Goal: Task Accomplishment & Management: Manage account settings

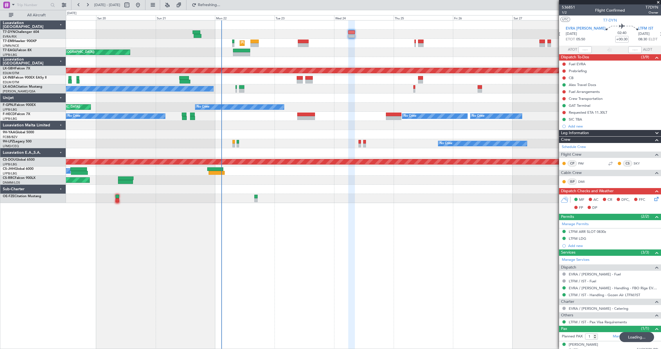
scroll to position [4, 0]
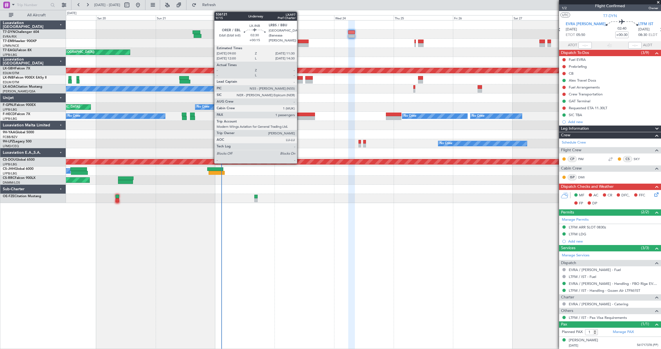
click at [299, 81] on div at bounding box center [299, 82] width 6 height 4
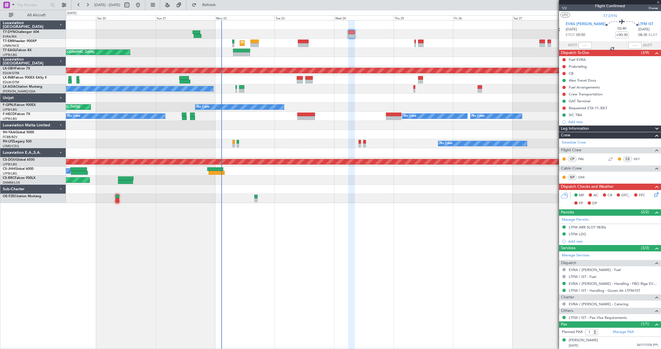
type input "+00:15"
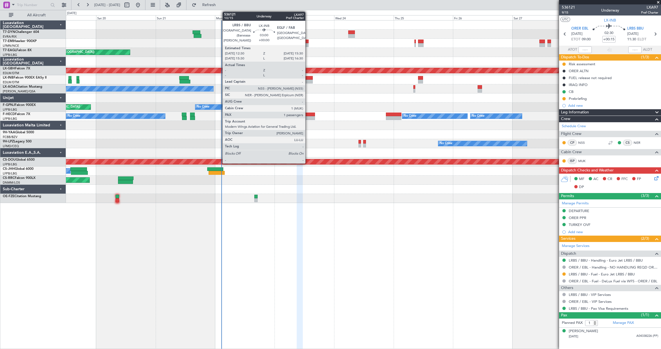
click at [308, 81] on div at bounding box center [308, 82] width 7 height 4
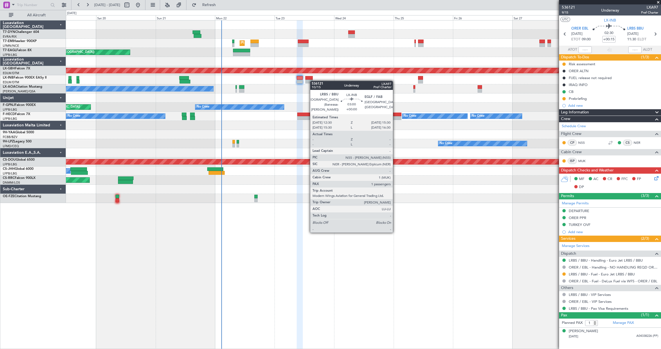
click at [312, 81] on div at bounding box center [363, 79] width 594 height 9
click at [311, 81] on div at bounding box center [308, 82] width 7 height 4
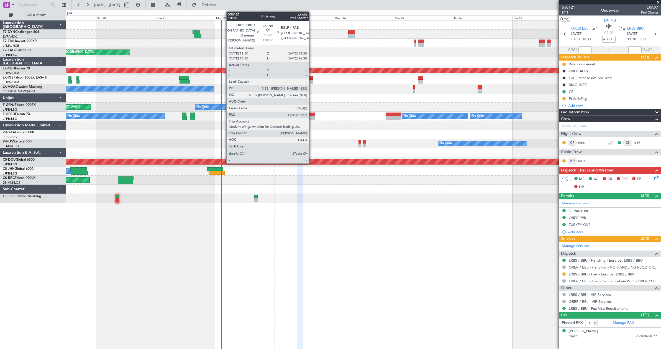
click at [311, 81] on div at bounding box center [308, 82] width 7 height 4
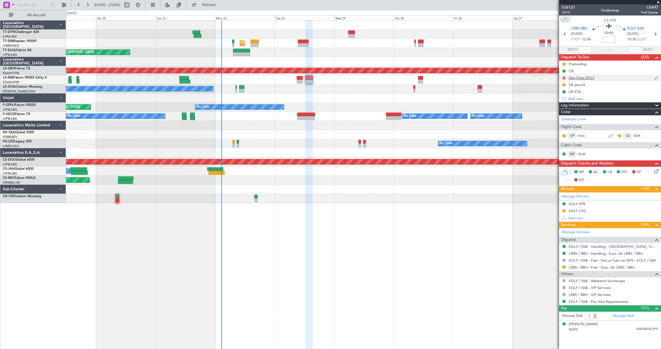
click at [564, 78] on button at bounding box center [563, 77] width 3 height 3
click at [555, 94] on li "In Progress" at bounding box center [563, 94] width 29 height 8
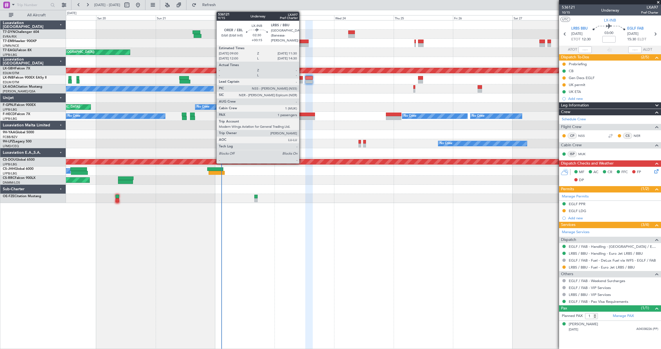
click at [301, 79] on div at bounding box center [299, 78] width 6 height 4
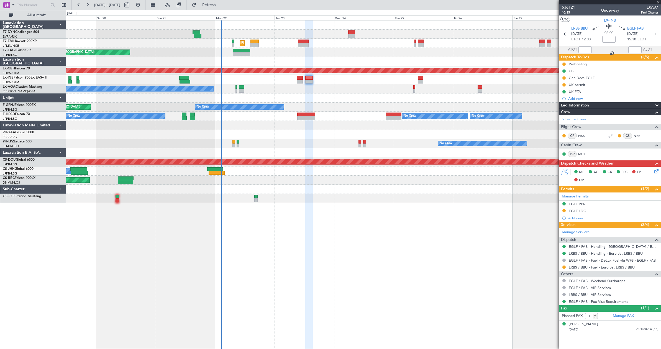
type input "+00:15"
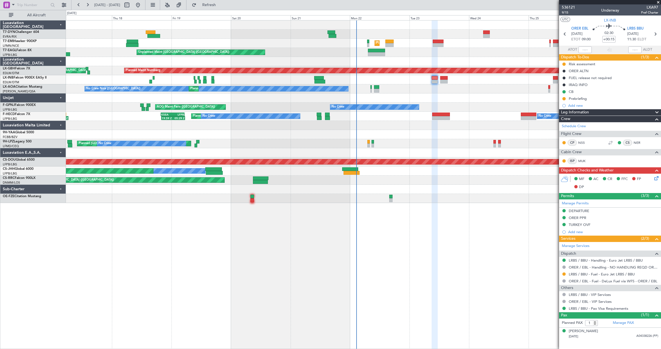
click at [258, 96] on div "Unplanned Maint [GEOGRAPHIC_DATA] (Riga Intl) Planned Maint [GEOGRAPHIC_DATA] U…" at bounding box center [363, 111] width 594 height 183
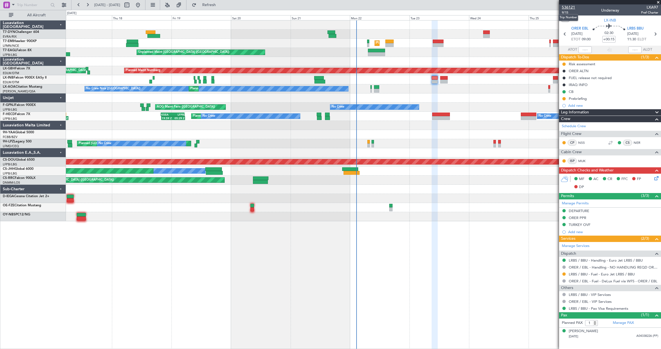
click at [568, 8] on span "536121" at bounding box center [567, 7] width 13 height 6
click at [564, 12] on span "9/15" at bounding box center [567, 12] width 13 height 5
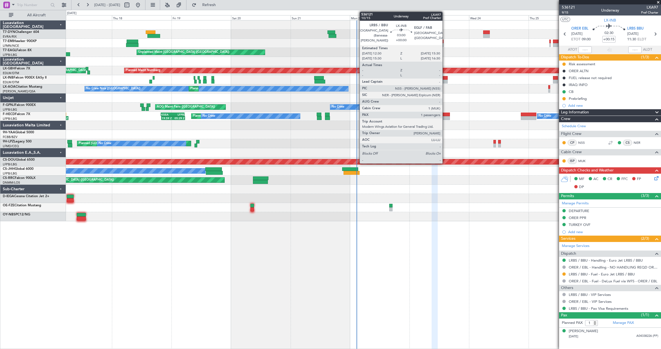
click at [445, 77] on div at bounding box center [443, 78] width 7 height 4
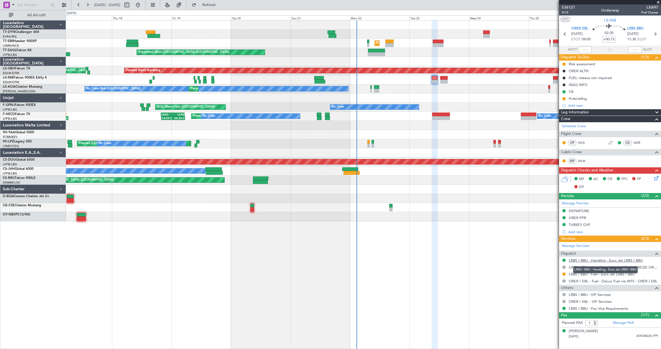
click at [587, 260] on link "LRBS / BBU - Handling - Euro Jet LRBS / BBU" at bounding box center [605, 260] width 74 height 5
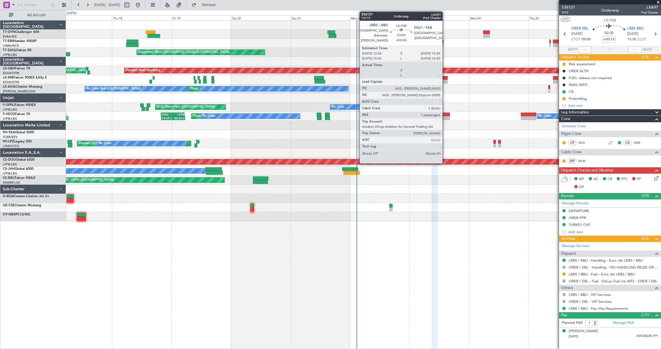
click at [445, 77] on div at bounding box center [443, 78] width 7 height 4
click at [444, 78] on div at bounding box center [443, 78] width 7 height 4
click at [441, 82] on div at bounding box center [443, 82] width 7 height 4
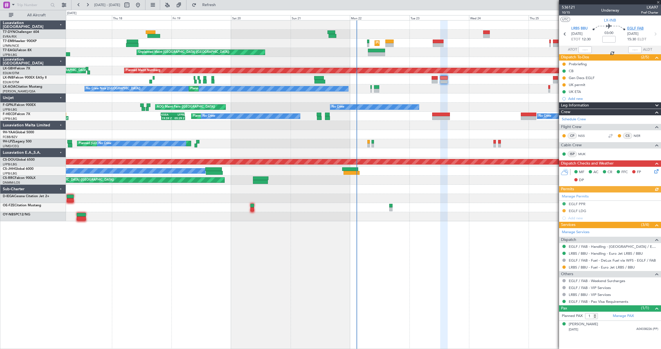
click at [636, 30] on span "EGLF FAB" at bounding box center [635, 29] width 16 height 6
click at [600, 246] on link "EGLF / FAB - Handling - [GEOGRAPHIC_DATA] / EGLF / FAB" at bounding box center [612, 246] width 89 height 5
click at [566, 78] on div "Gen Decs EGLF" at bounding box center [610, 77] width 102 height 7
click at [566, 78] on li "Gen Decs EGLF" at bounding box center [610, 77] width 102 height 7
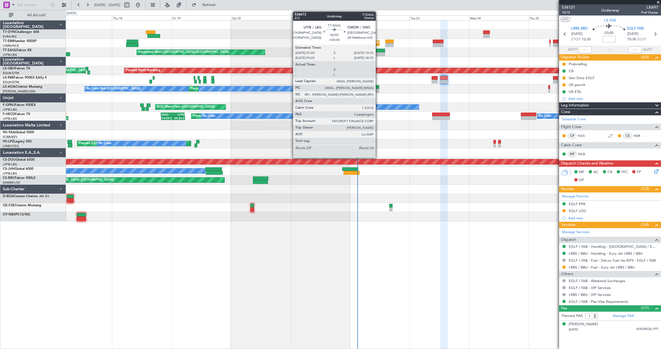
click at [378, 52] on div at bounding box center [376, 54] width 17 height 4
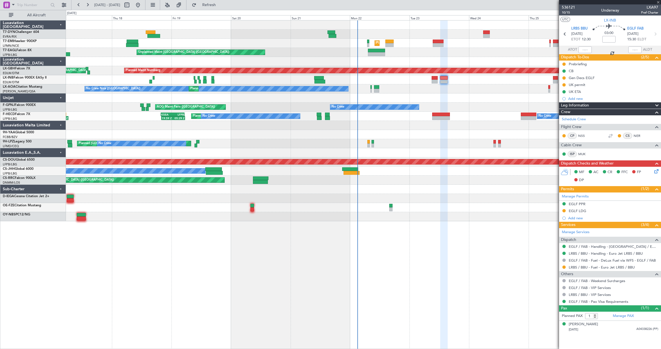
type input "+00:45"
type input "2"
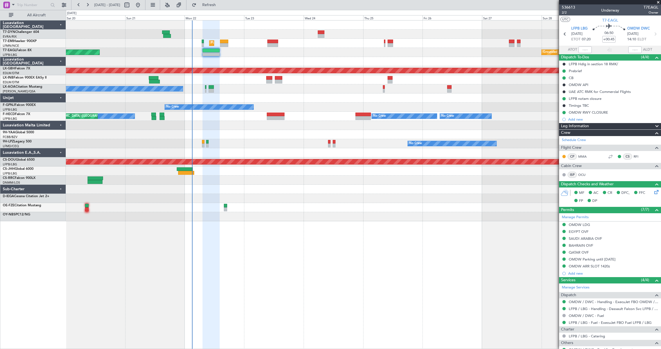
click at [305, 93] on div "Planned Maint [GEOGRAPHIC_DATA] Grounded [GEOGRAPHIC_DATA] (Al Maktoum Intl) Un…" at bounding box center [363, 120] width 594 height 201
click at [305, 93] on div "No Crew Nice ([GEOGRAPHIC_DATA]) [GEOGRAPHIC_DATA] ([GEOGRAPHIC_DATA])" at bounding box center [363, 88] width 594 height 9
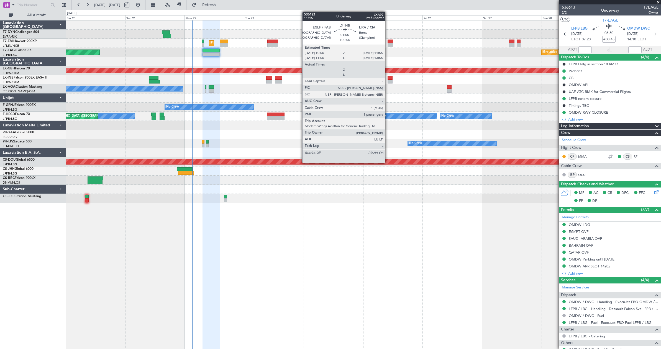
click at [387, 78] on div at bounding box center [389, 78] width 5 height 4
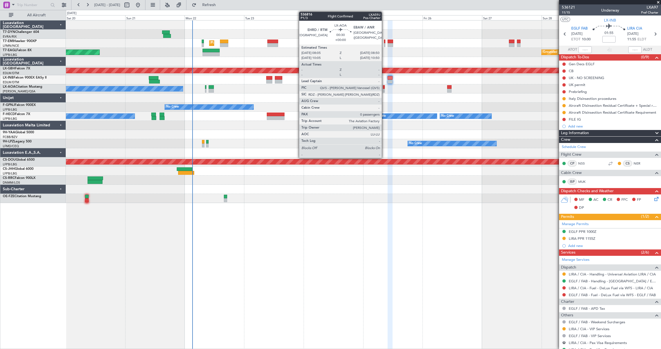
click at [384, 87] on div at bounding box center [384, 87] width 2 height 4
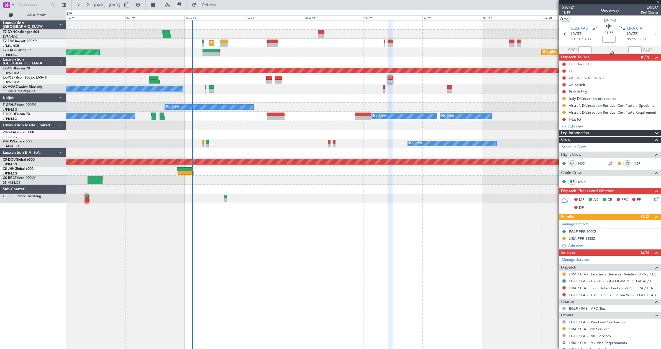
type input "0"
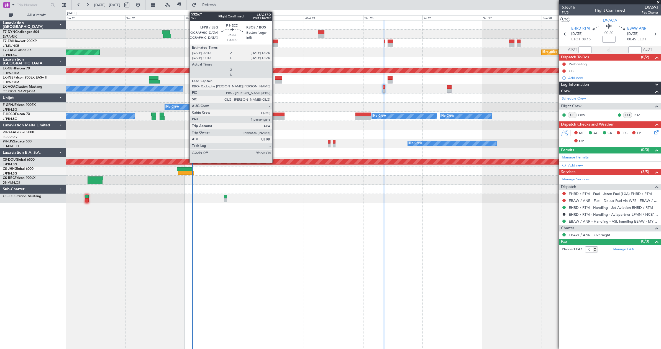
click at [275, 117] on div at bounding box center [276, 118] width 18 height 4
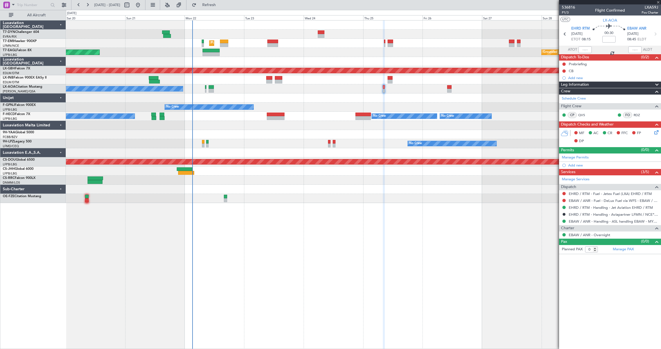
type input "+00:20"
type input "1"
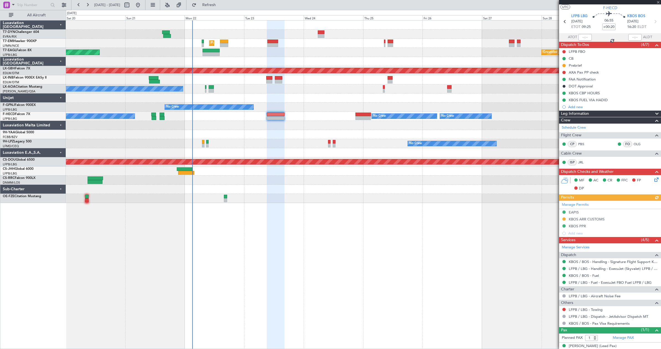
scroll to position [18, 0]
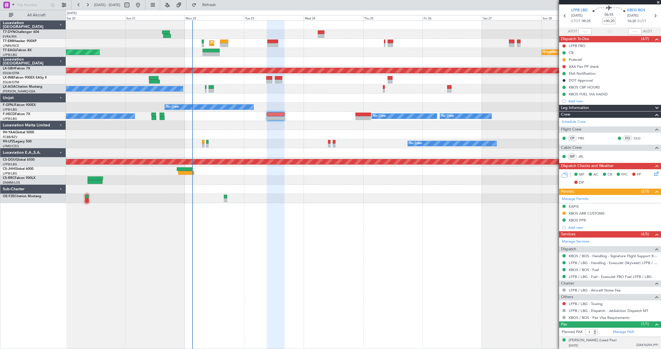
click at [626, 342] on div "[PERSON_NAME] (Lead Pax) [DATE] 22AK16204 (PP)" at bounding box center [612, 343] width 89 height 11
